Goal: Information Seeking & Learning: Learn about a topic

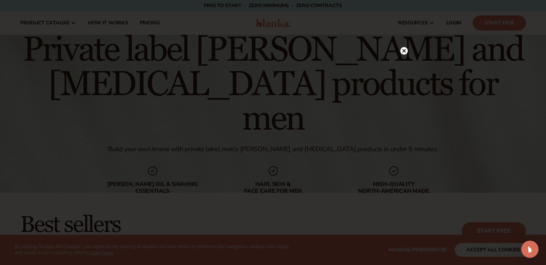
click at [405, 52] on circle at bounding box center [404, 51] width 8 height 8
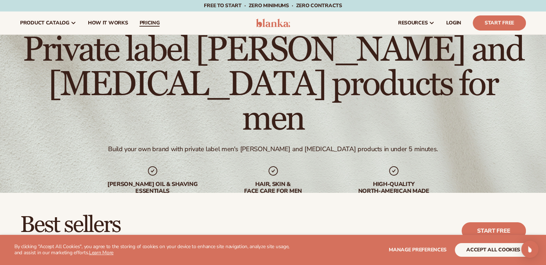
click at [148, 25] on span "pricing" at bounding box center [149, 23] width 20 height 6
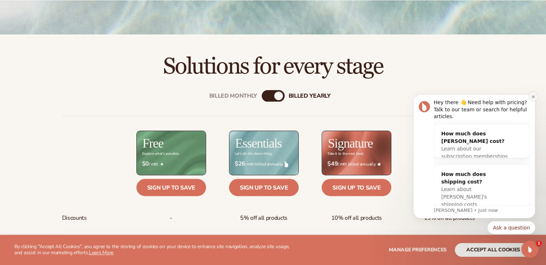
click at [532, 99] on icon "Dismiss notification" at bounding box center [533, 97] width 4 height 4
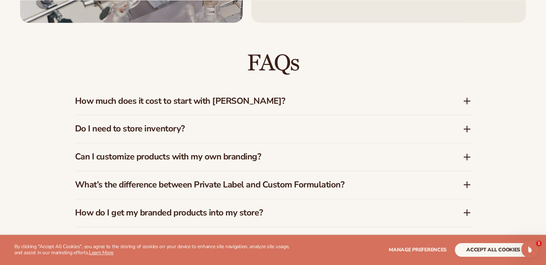
scroll to position [1016, 0]
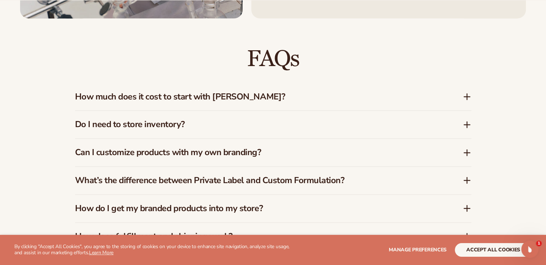
click at [467, 124] on icon at bounding box center [467, 125] width 0 height 6
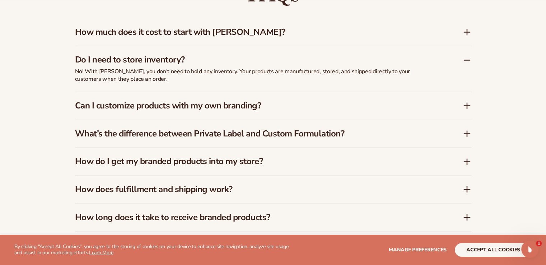
scroll to position [1082, 0]
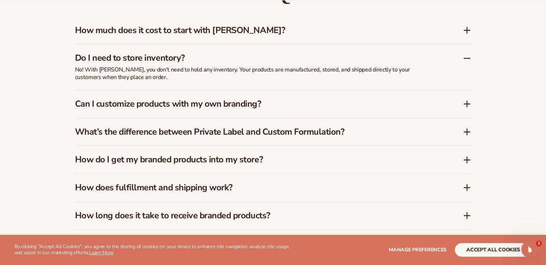
click at [466, 189] on icon at bounding box center [466, 187] width 9 height 9
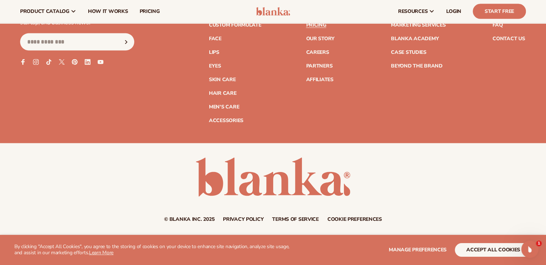
scroll to position [0, 0]
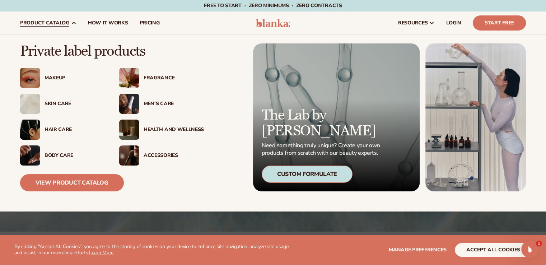
click at [143, 105] on div "Men’s Care" at bounding box center [173, 104] width 60 height 6
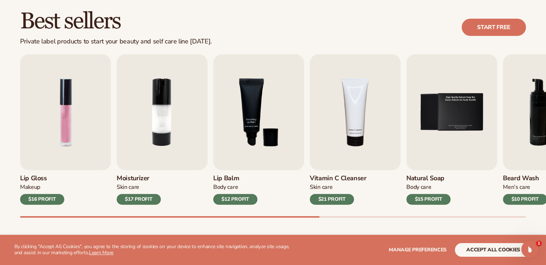
scroll to position [202, 0]
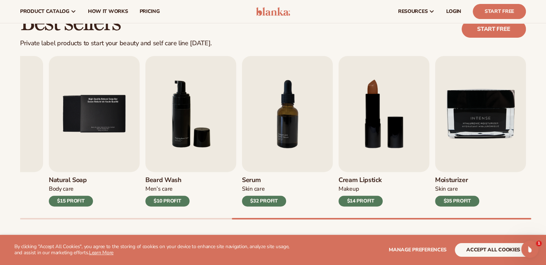
click at [466, 219] on div "Best sellers Private label products to start your beauty and self care line tod…" at bounding box center [273, 122] width 546 height 263
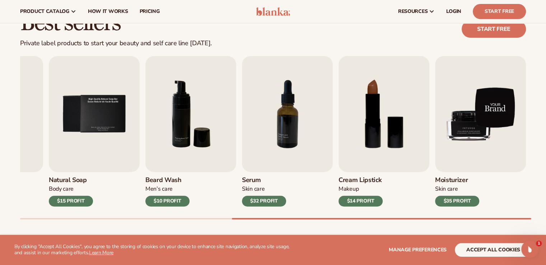
click at [453, 133] on img "9 / 9" at bounding box center [480, 114] width 91 height 116
click at [464, 155] on img "9 / 9" at bounding box center [480, 114] width 91 height 116
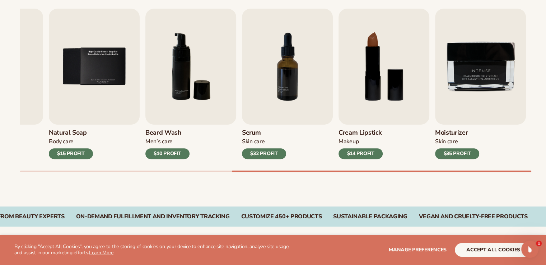
scroll to position [254, 0]
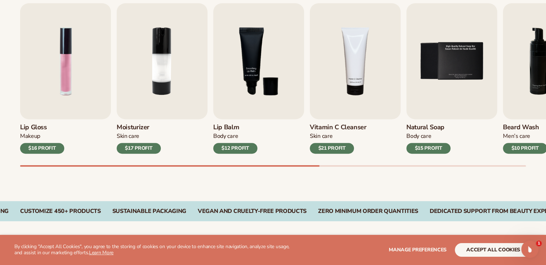
click at [68, 164] on div "Lip Gloss Makeup $16 PROFIT Moisturizer Skin Care $17 PROFIT Lip Balm Body Care…" at bounding box center [282, 84] width 525 height 163
click at [148, 102] on img "2 / 9" at bounding box center [162, 61] width 91 height 116
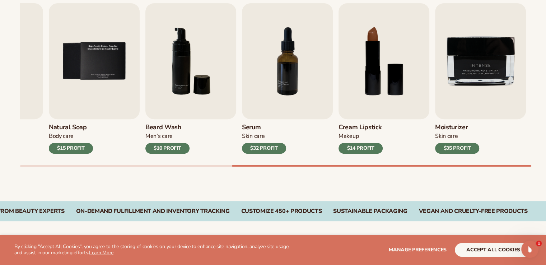
click at [524, 164] on div "Lip Gloss Makeup $16 PROFIT Moisturizer Skin Care $17 PROFIT Lip Balm Body Care…" at bounding box center [282, 84] width 525 height 163
